Goal: Transaction & Acquisition: Purchase product/service

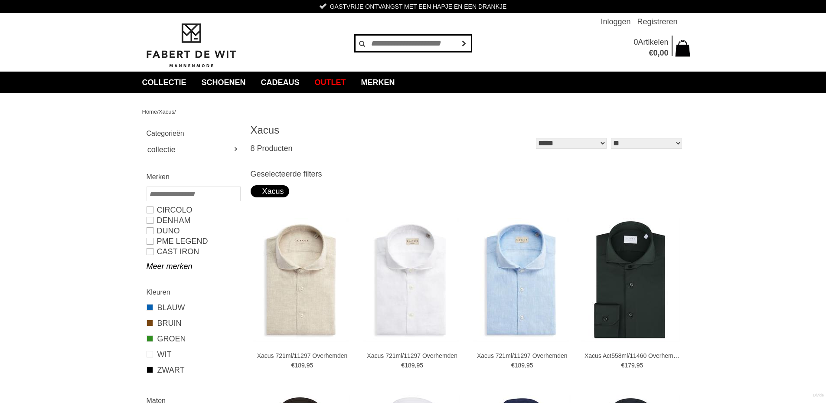
click at [420, 42] on input "text" at bounding box center [413, 43] width 117 height 17
type input "******"
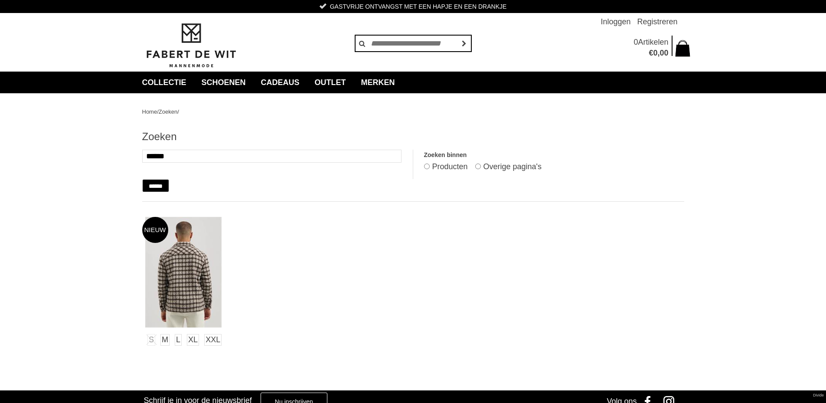
click at [195, 261] on img at bounding box center [183, 272] width 76 height 111
